Goal: Information Seeking & Learning: Learn about a topic

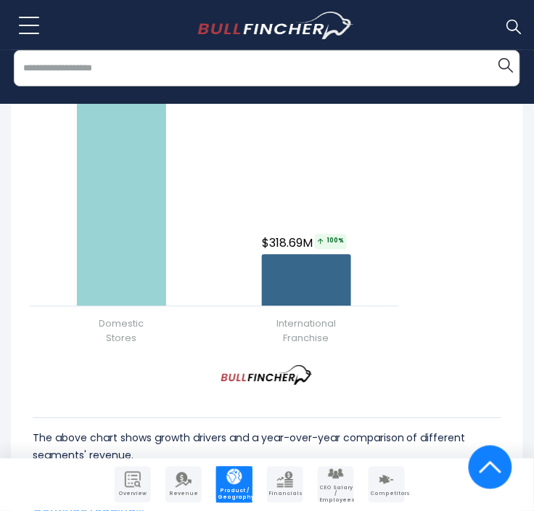
scroll to position [1973, 0]
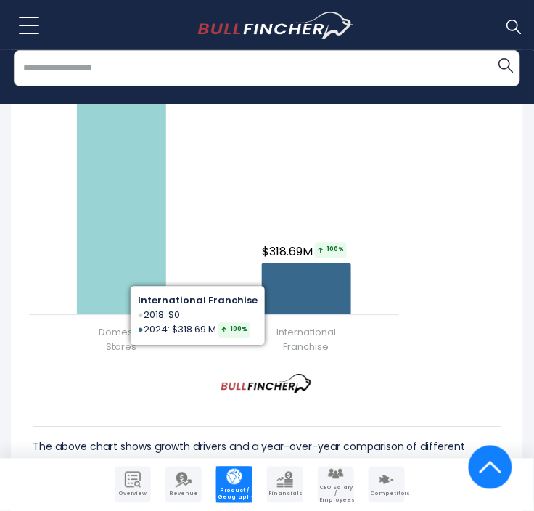
click at [474, 359] on div "Created with Highcharts 12.1.2 Chart context menu Domino's Pizza's Revenue Grow…" at bounding box center [267, 182] width 491 height 363
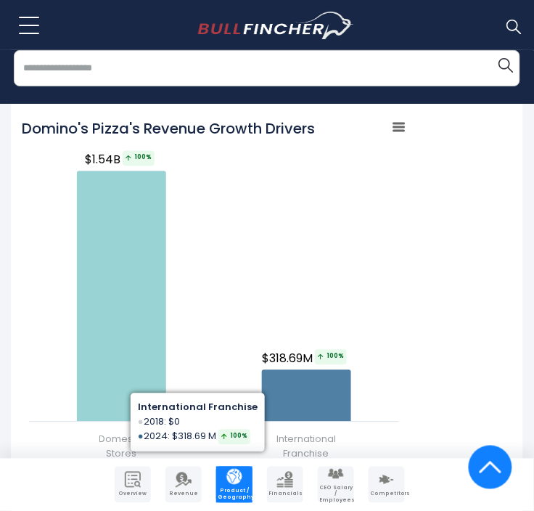
scroll to position [1867, 0]
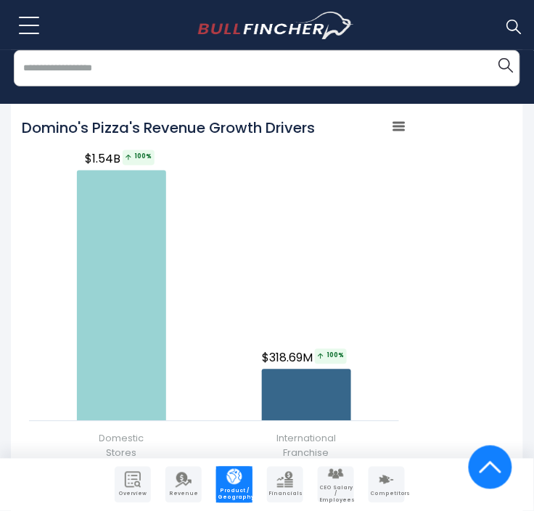
click at [393, 136] on rect "Domino's Pizza's Revenue Growth Drivers" at bounding box center [399, 126] width 20 height 20
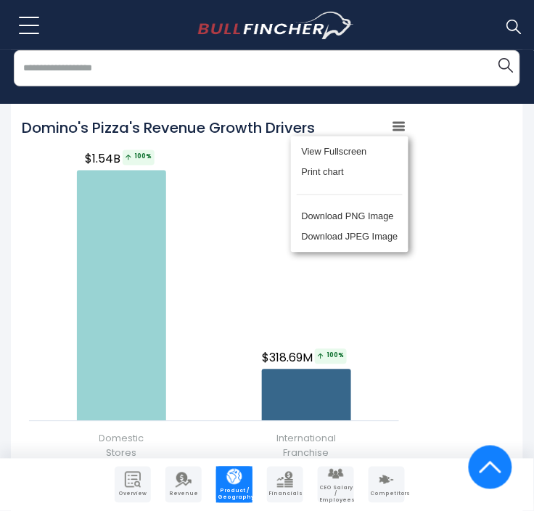
click at [393, 136] on div "View Fullscreen Print chart Download PNG Image Download JPEG Image" at bounding box center [350, 194] width 158 height 157
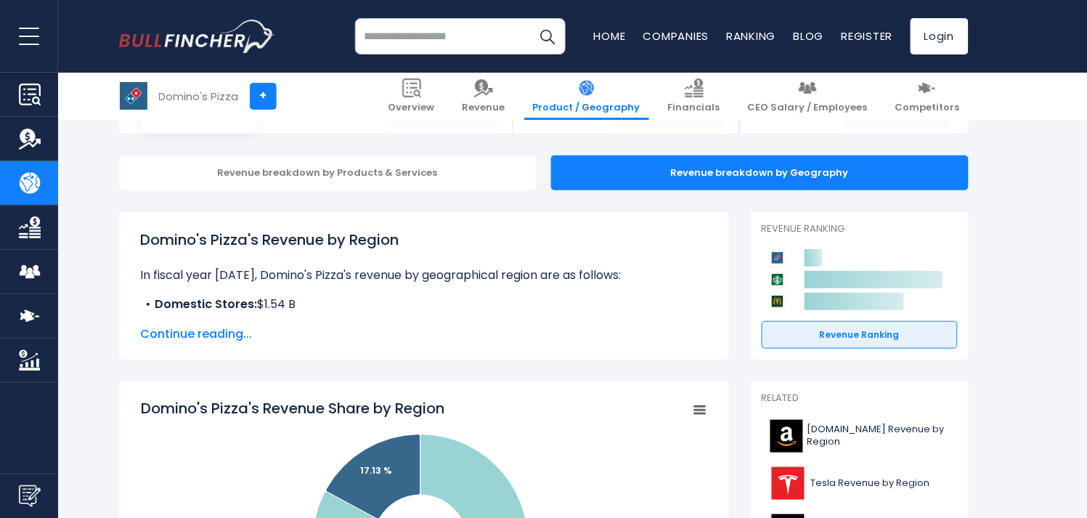
scroll to position [0, 0]
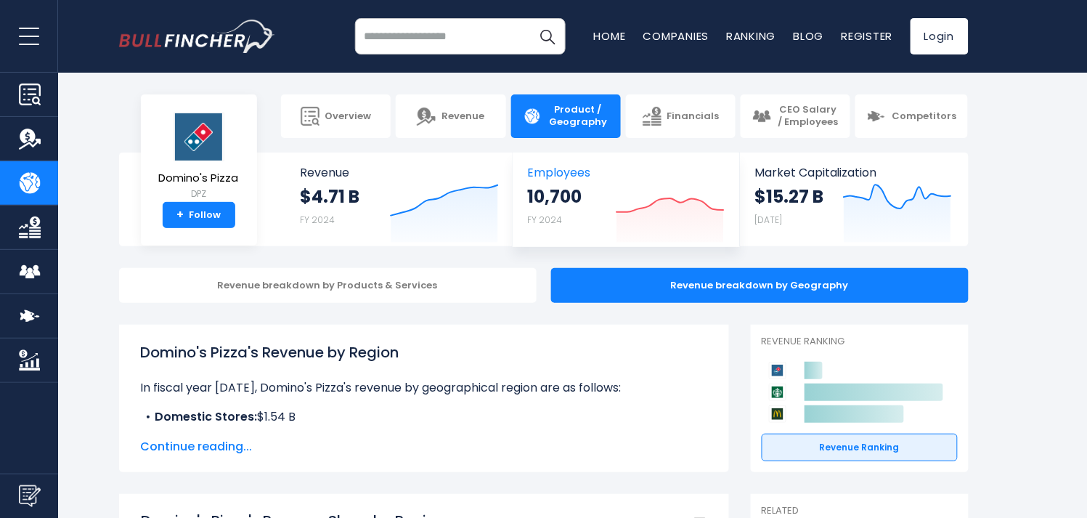
click at [607, 200] on div "10,700 FY 2024 Created with Highcharts 12.1.2" at bounding box center [626, 215] width 197 height 61
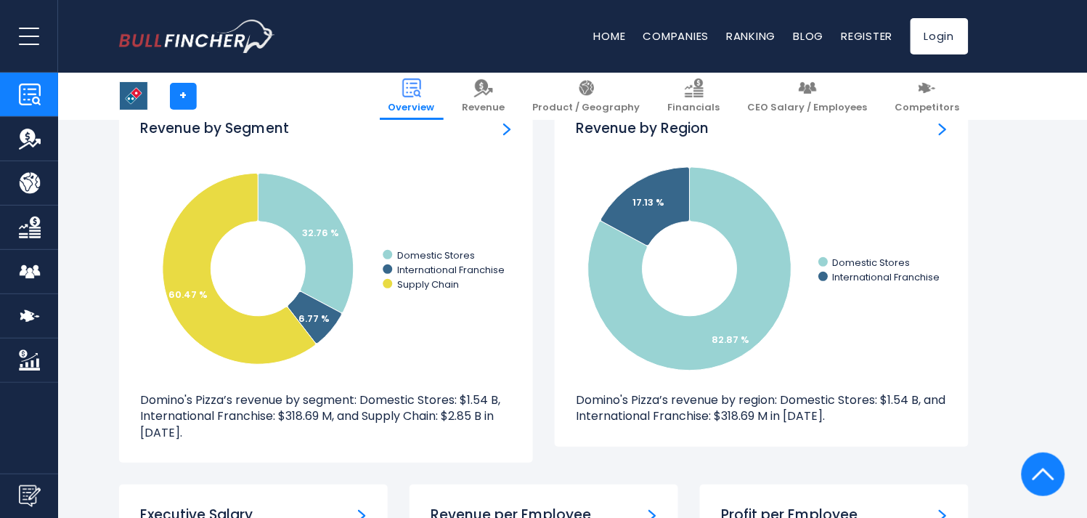
scroll to position [1376, 0]
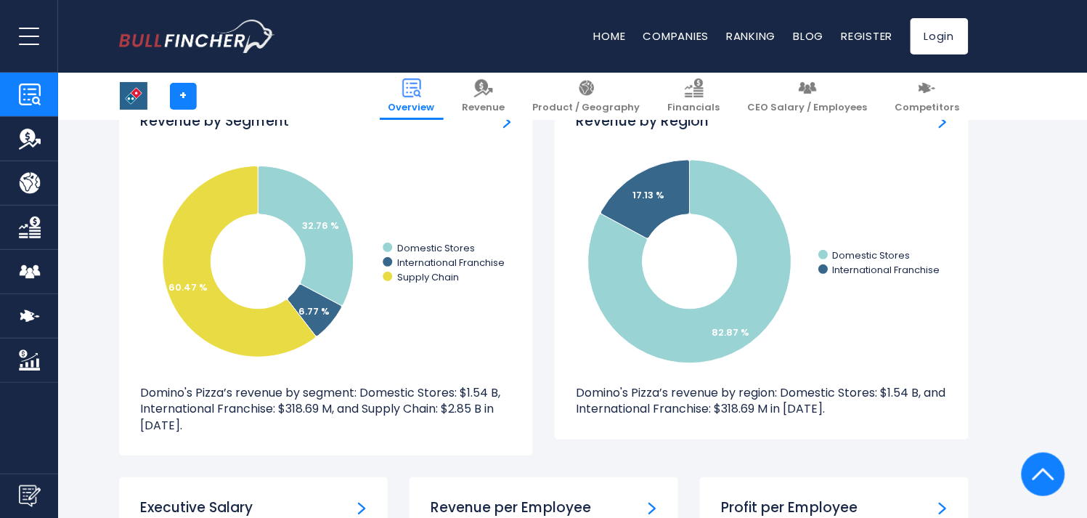
click at [507, 125] on img "Revenue by Segment" at bounding box center [507, 121] width 8 height 13
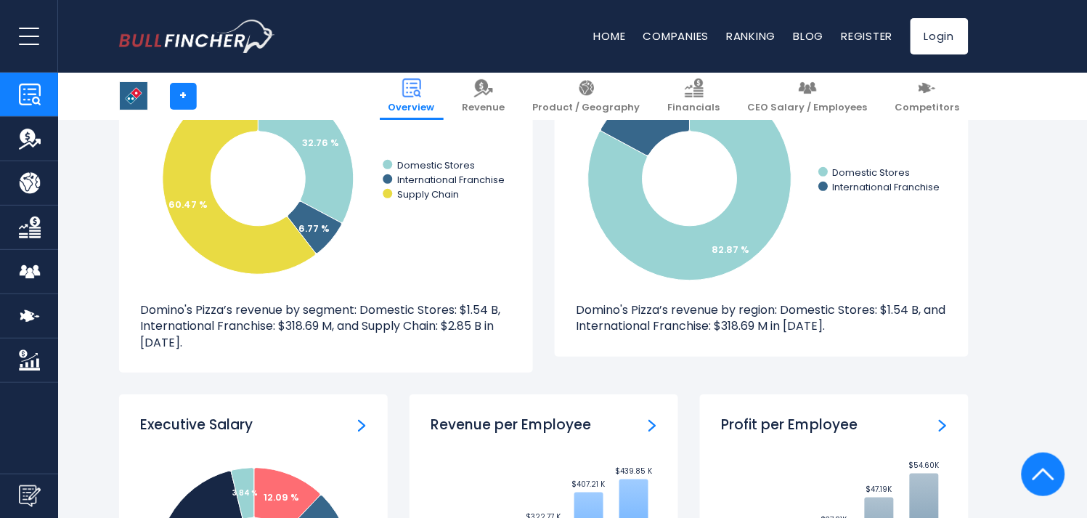
scroll to position [1598, 0]
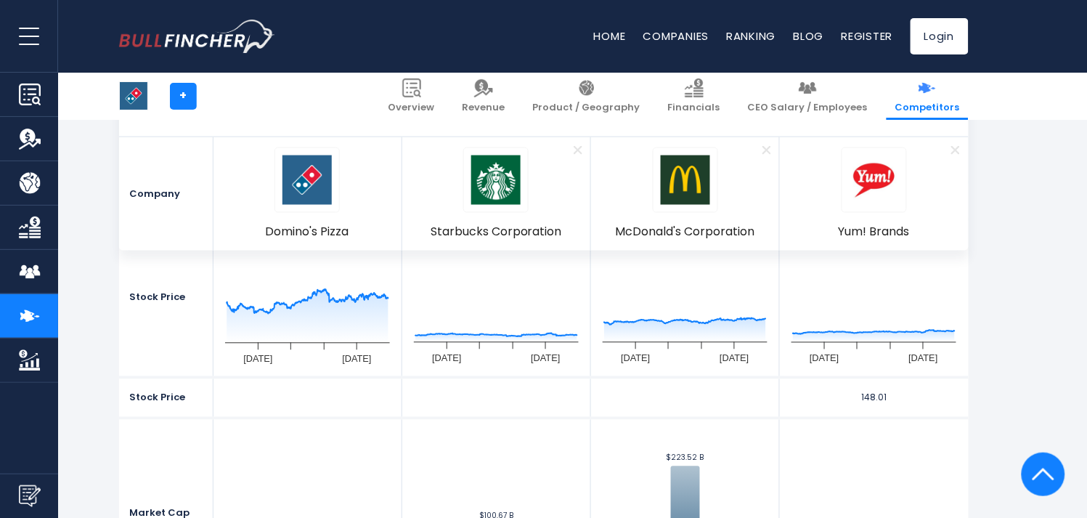
scroll to position [431, 0]
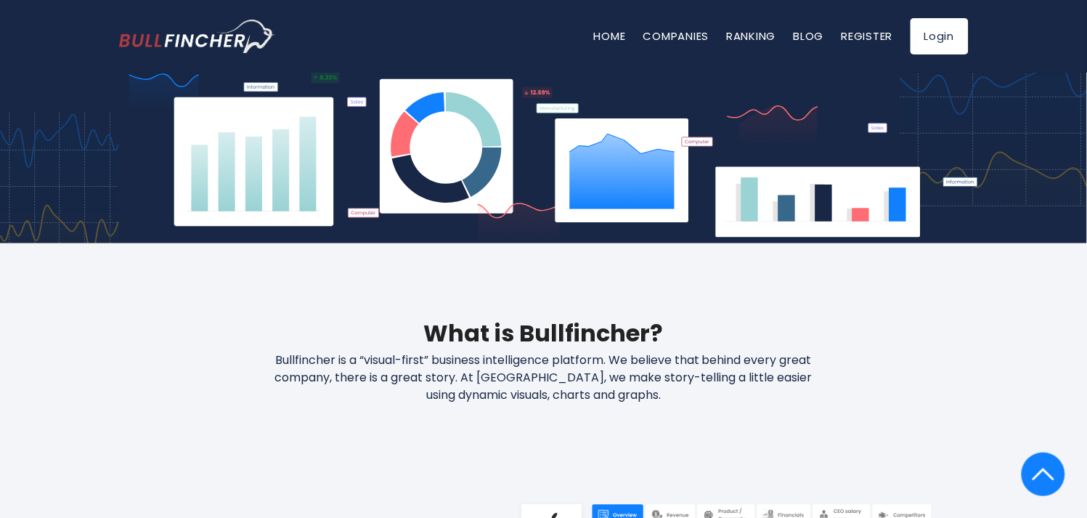
scroll to position [343, 0]
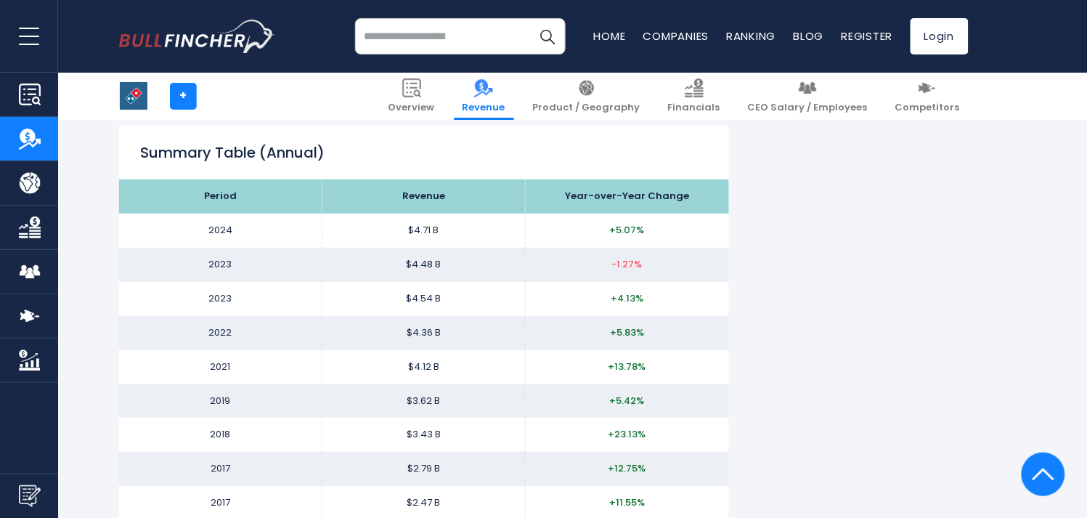
scroll to position [1336, 0]
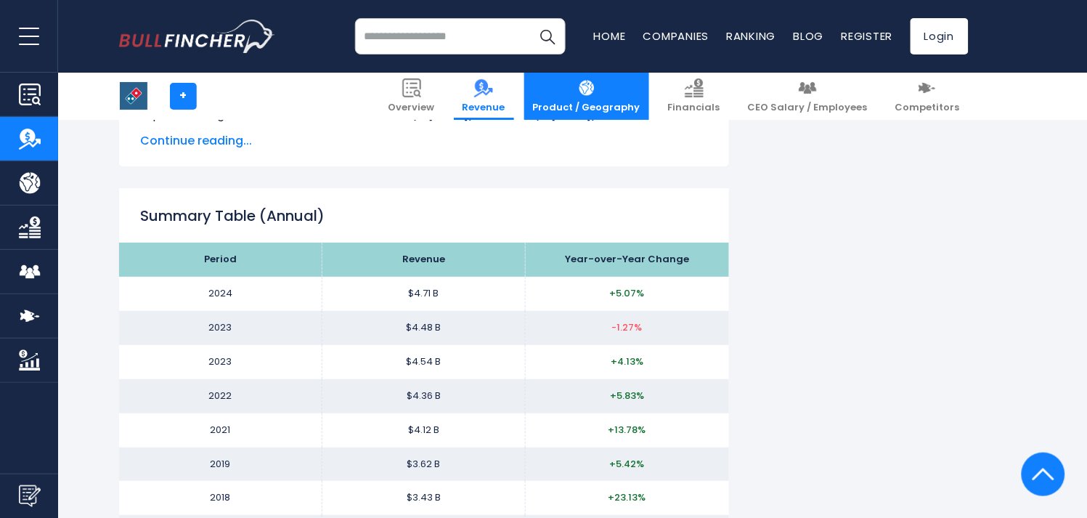
click at [534, 92] on link "Product / Geography" at bounding box center [586, 96] width 125 height 47
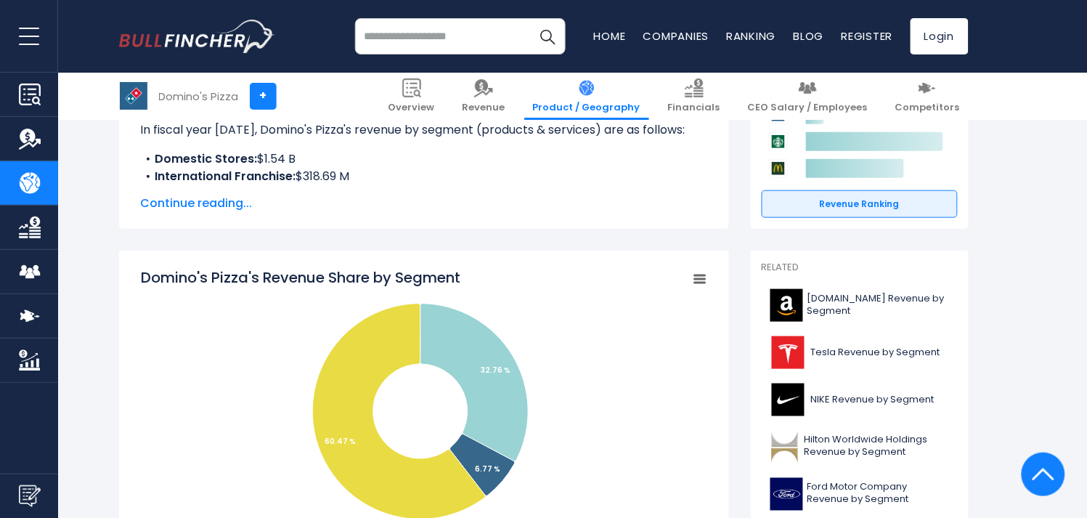
drag, startPoint x: 475, startPoint y: 279, endPoint x: 320, endPoint y: 236, distance: 161.1
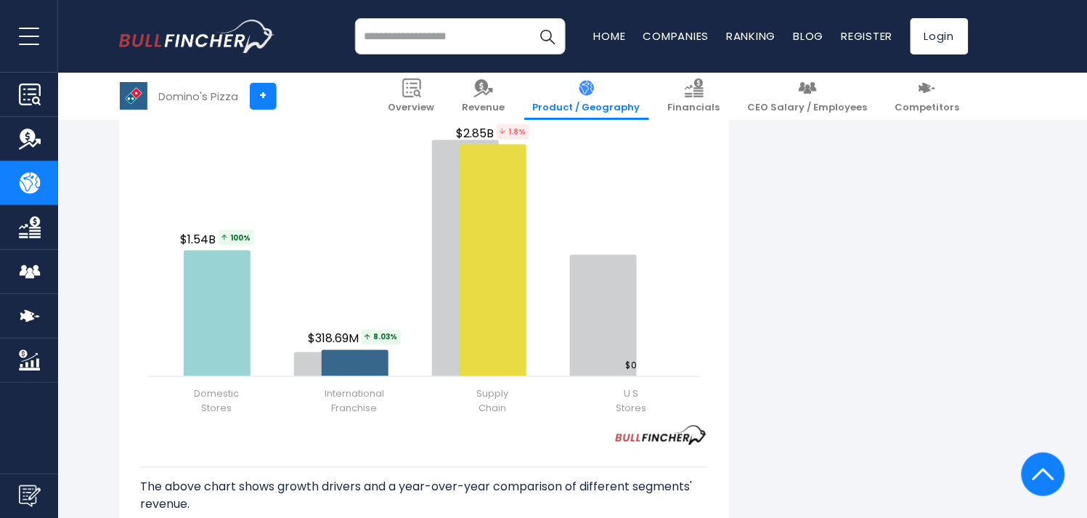
scroll to position [1769, 0]
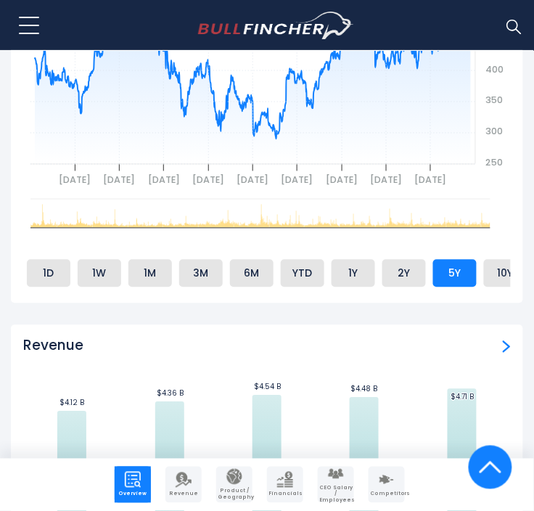
scroll to position [1113, 0]
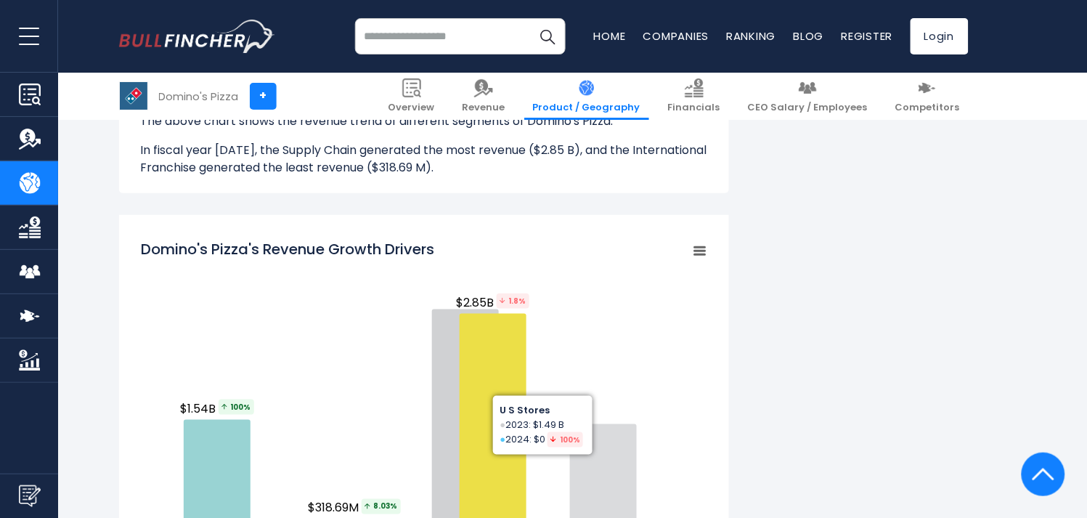
scroll to position [1606, 0]
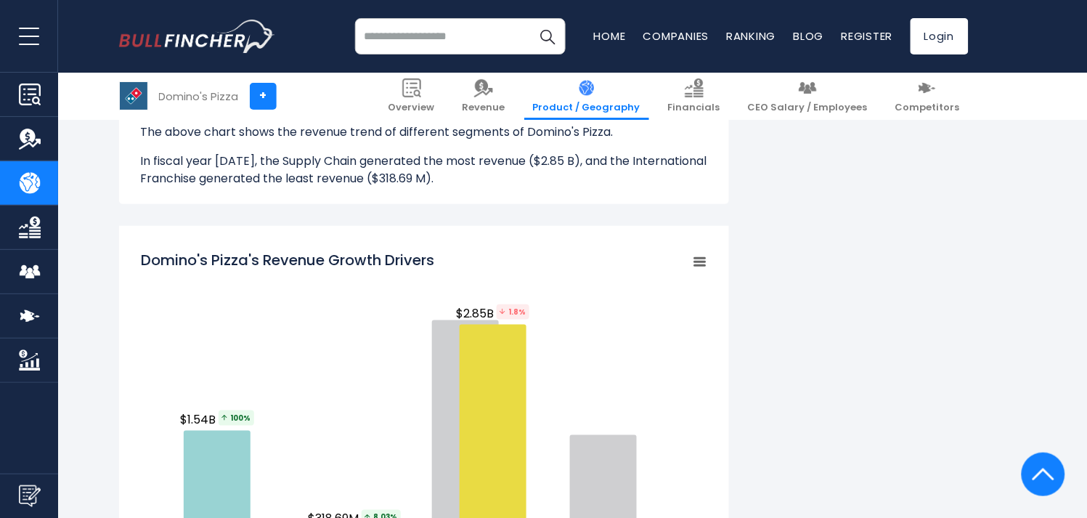
click at [697, 264] on icon "Domino's Pizza's Revenue Growth Drivers" at bounding box center [700, 261] width 10 height 7
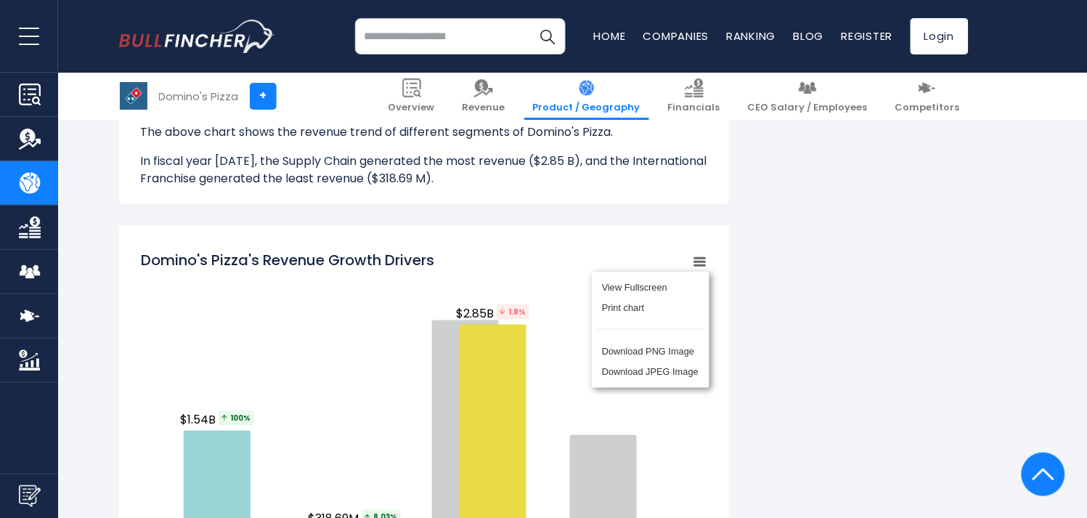
click at [787, 315] on div "Domino's Pizza's Revenue by Segment In fiscal year 2024, Domino's Pizza's reven…" at bounding box center [543, 193] width 849 height 2948
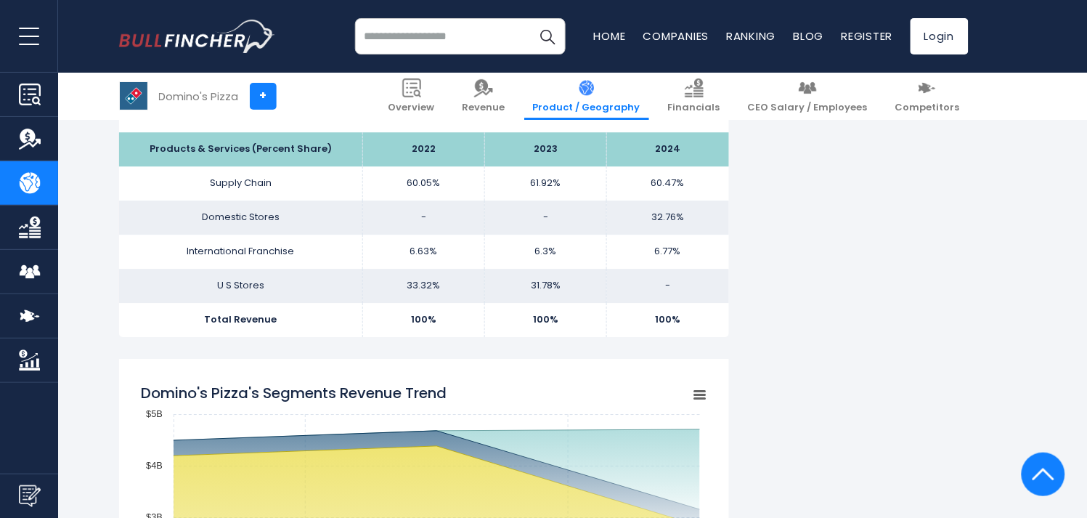
scroll to position [951, 0]
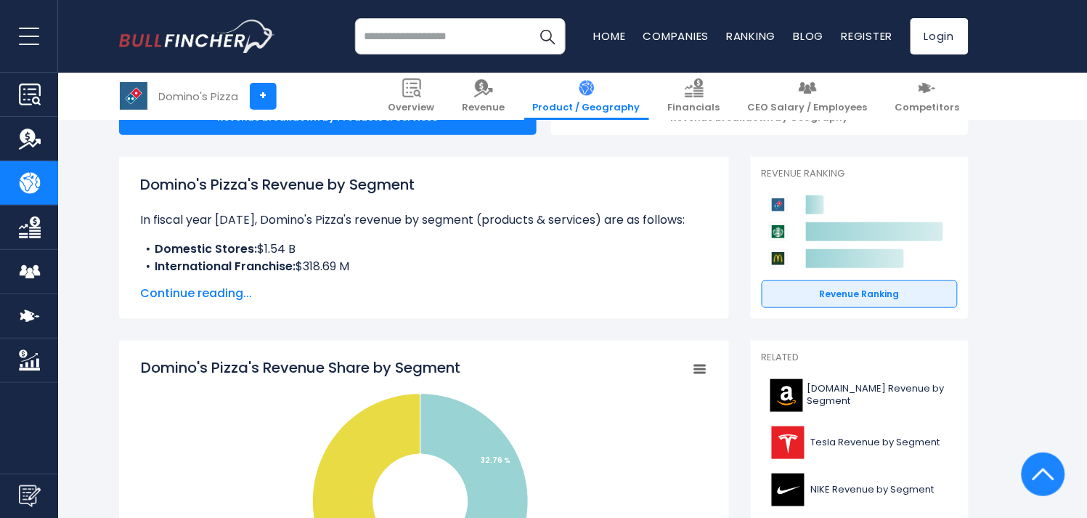
scroll to position [0, 0]
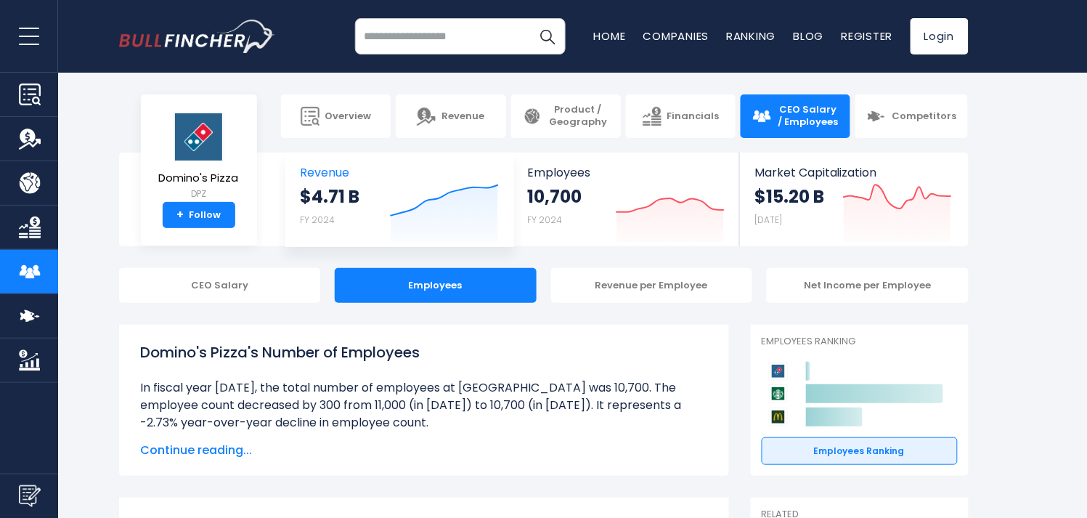
click at [328, 185] on strong "$4.71 B" at bounding box center [331, 196] width 60 height 23
click at [323, 192] on strong "$4.71 B" at bounding box center [331, 196] width 60 height 23
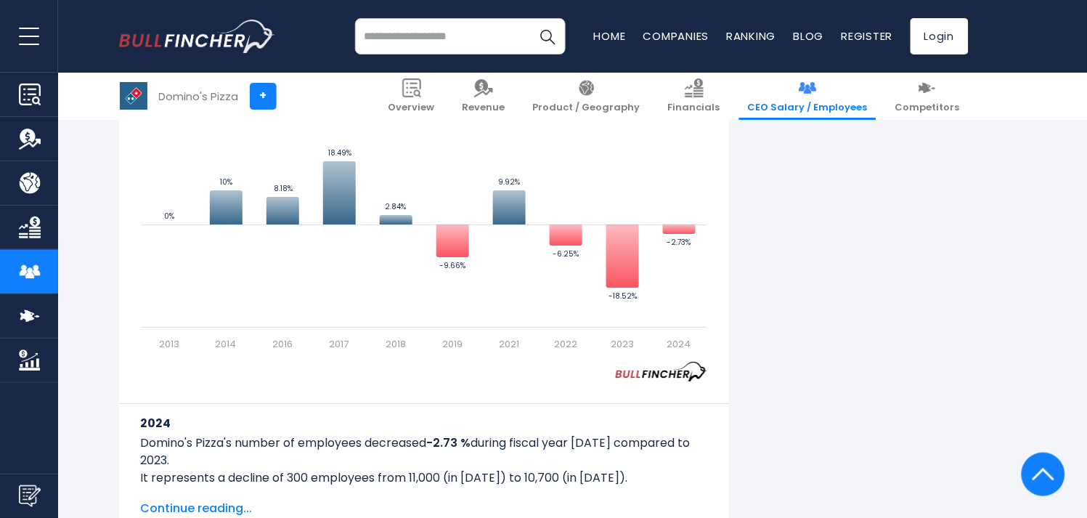
scroll to position [1065, 0]
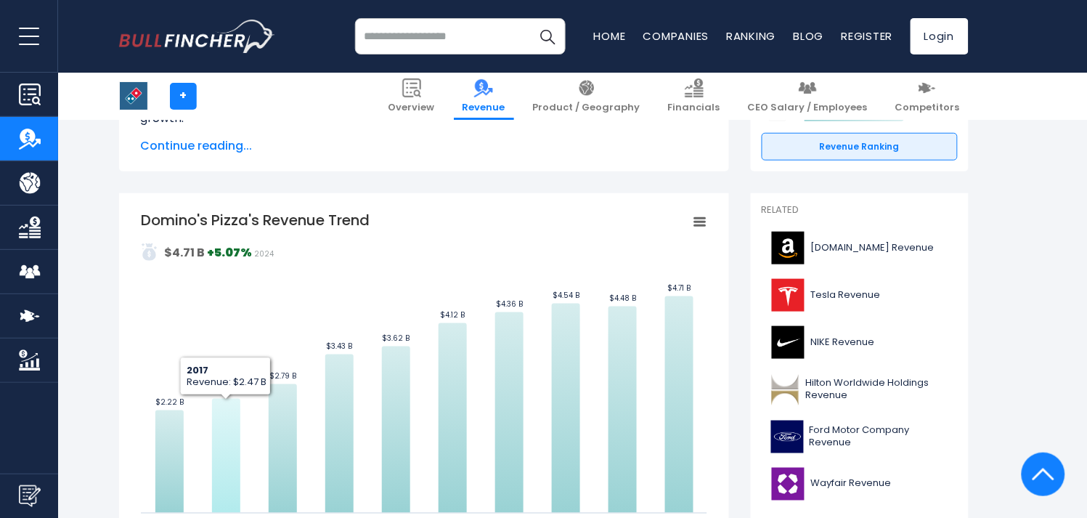
scroll to position [248, 0]
click at [226, 410] on icon "Domino's Pizza's Revenue Trend" at bounding box center [226, 455] width 28 height 114
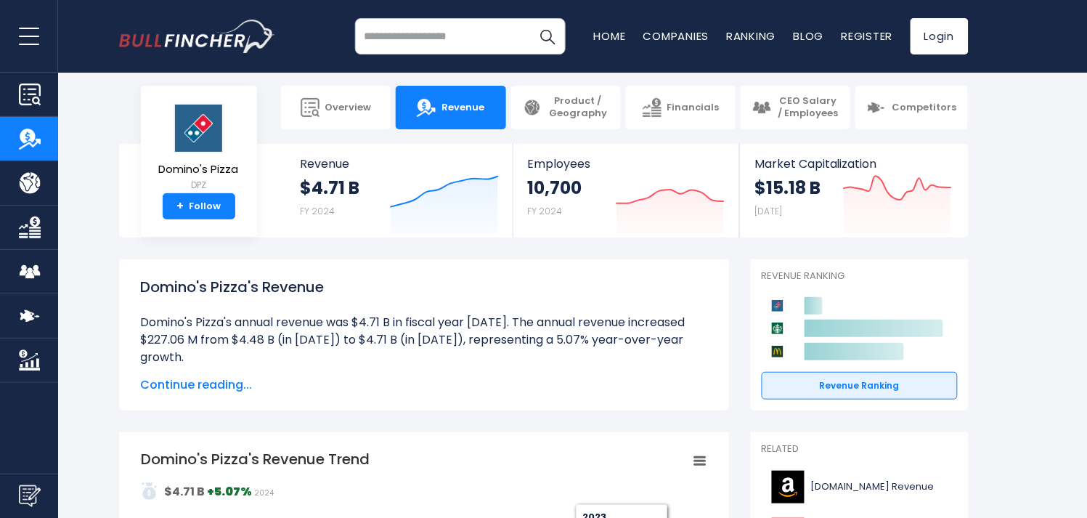
scroll to position [0, 0]
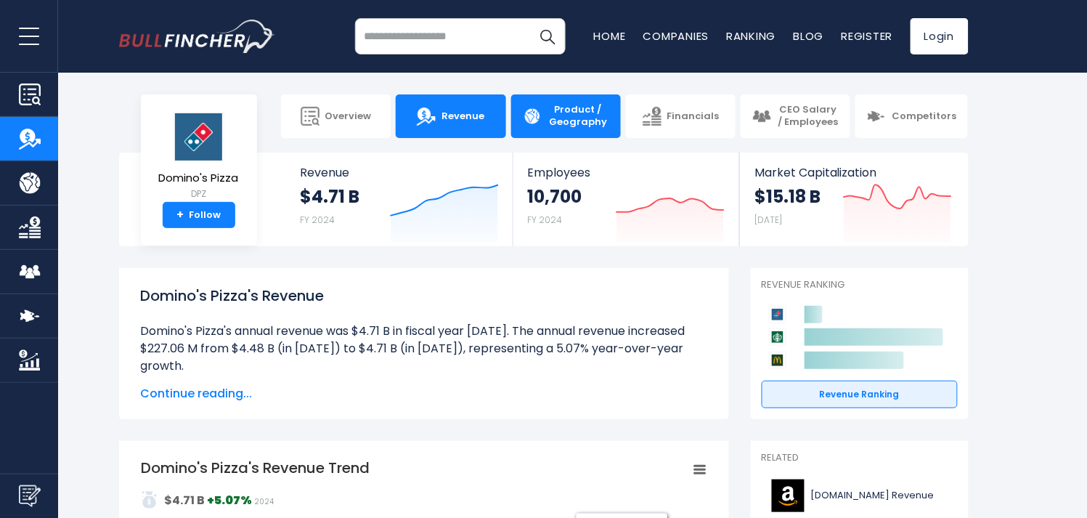
click at [595, 122] on span "Product / Geography" at bounding box center [578, 116] width 62 height 25
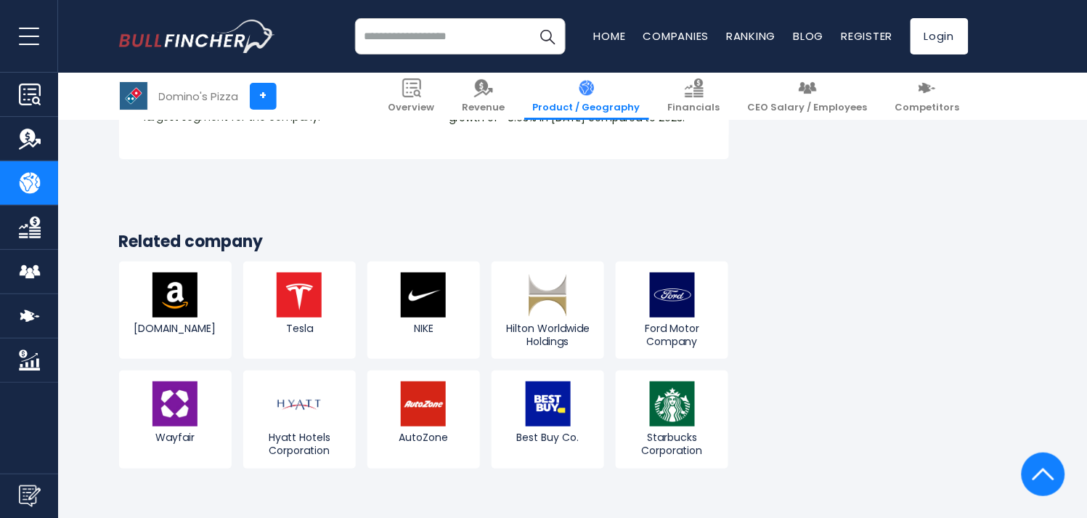
scroll to position [2891, 0]
